Goal: Information Seeking & Learning: Learn about a topic

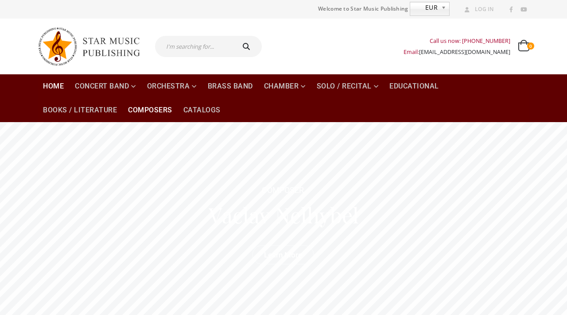
click at [145, 110] on link "Composers" at bounding box center [150, 110] width 55 height 24
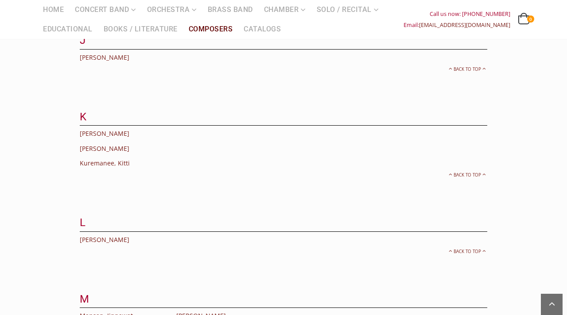
scroll to position [1188, 0]
click at [111, 161] on link "Kuremanee, Kitti" at bounding box center [105, 165] width 50 height 8
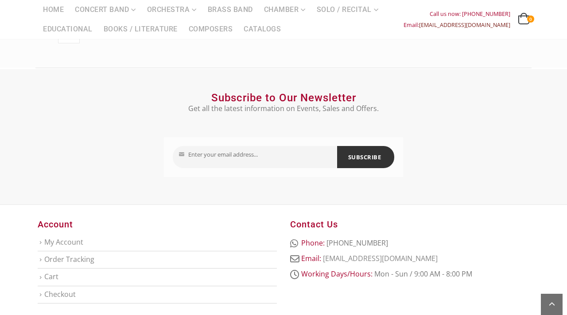
scroll to position [1569, 0]
